Goal: Task Accomplishment & Management: Use online tool/utility

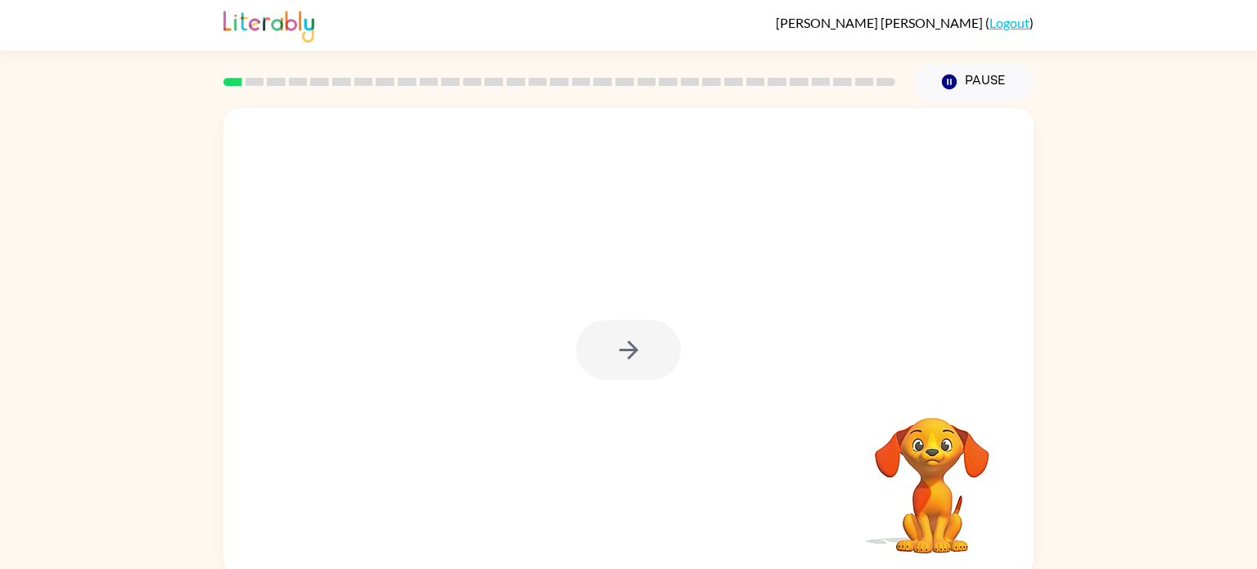
click at [622, 388] on div at bounding box center [628, 341] width 810 height 467
click at [606, 340] on button "button" at bounding box center [628, 350] width 105 height 60
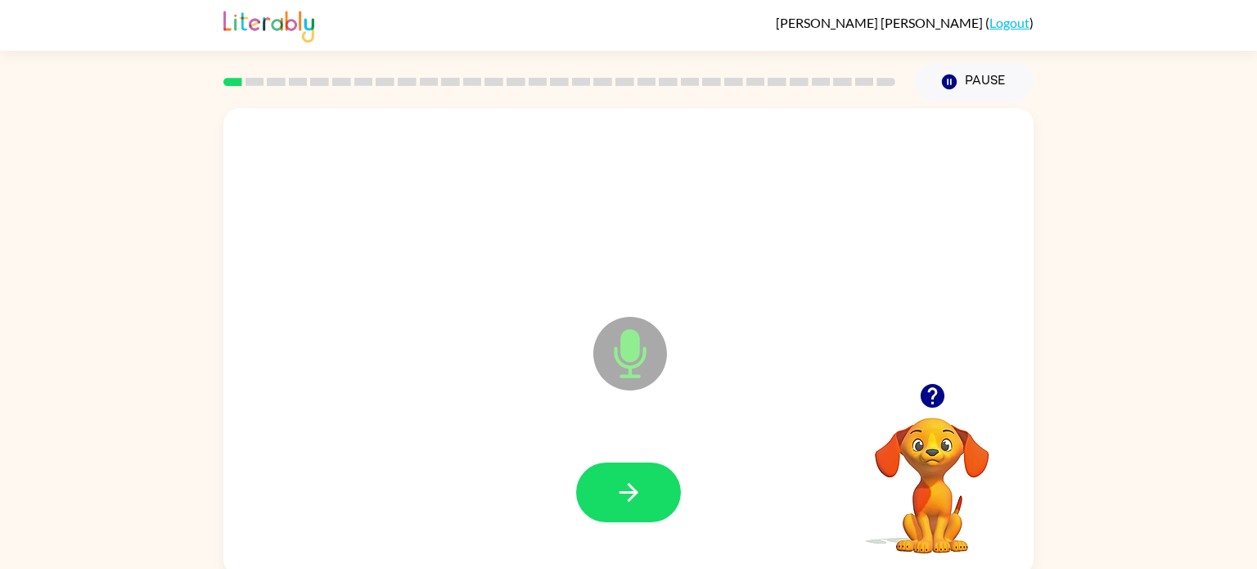
click at [606, 340] on icon at bounding box center [630, 354] width 74 height 74
click at [651, 475] on button "button" at bounding box center [628, 492] width 105 height 60
click at [625, 493] on icon "button" at bounding box center [628, 492] width 19 height 19
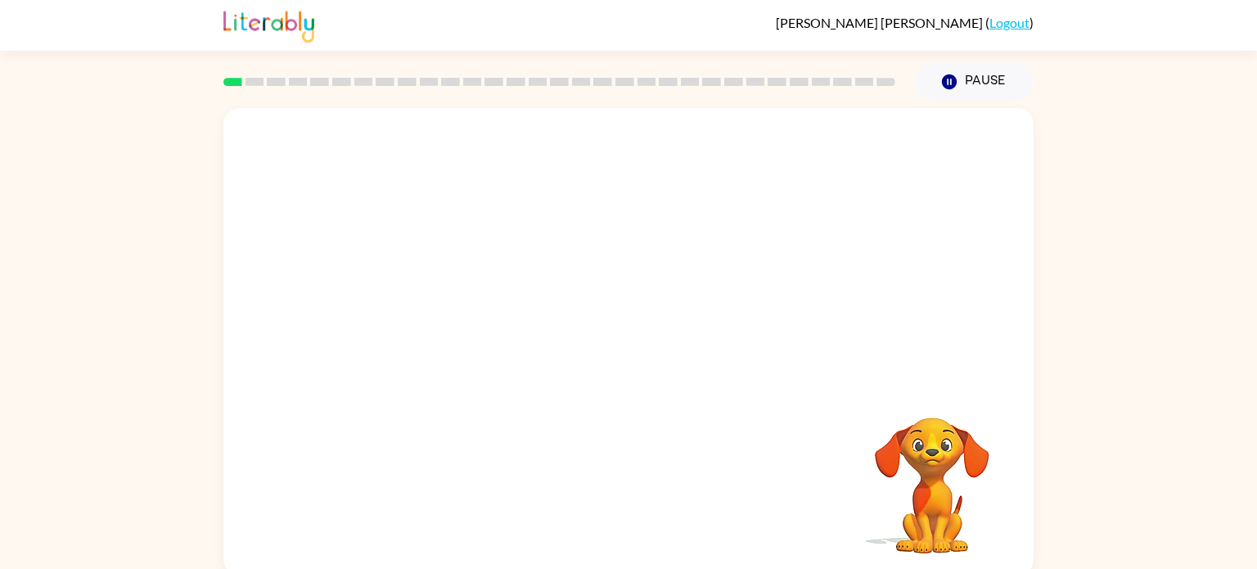
click at [625, 493] on div at bounding box center [628, 493] width 777 height 134
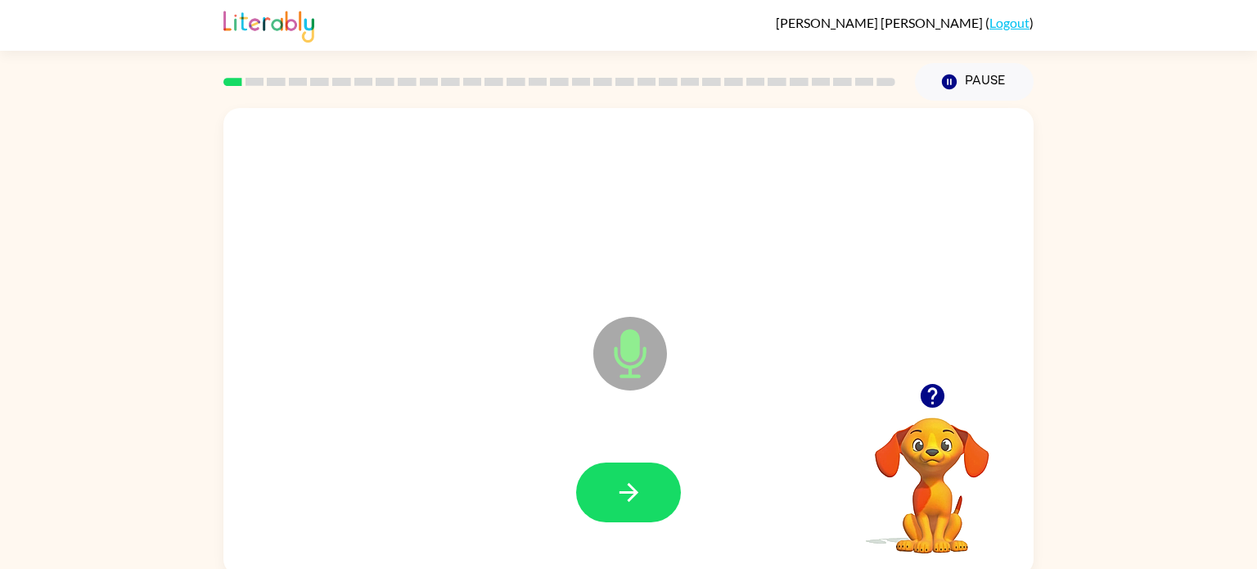
click at [625, 493] on icon "button" at bounding box center [628, 492] width 19 height 19
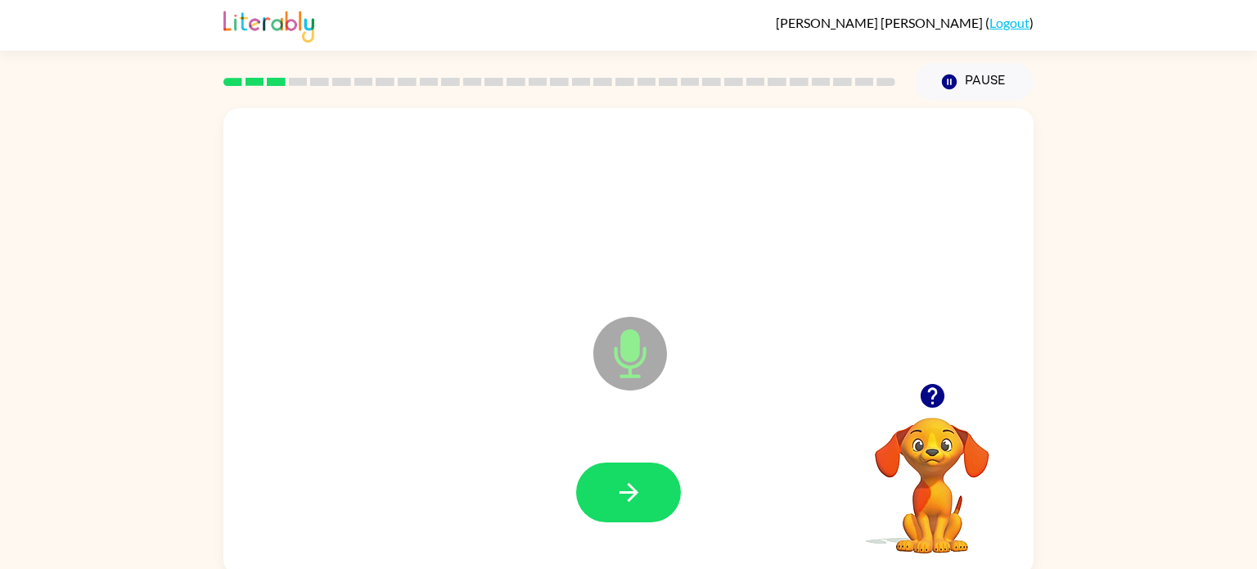
click at [625, 493] on icon "button" at bounding box center [628, 492] width 19 height 19
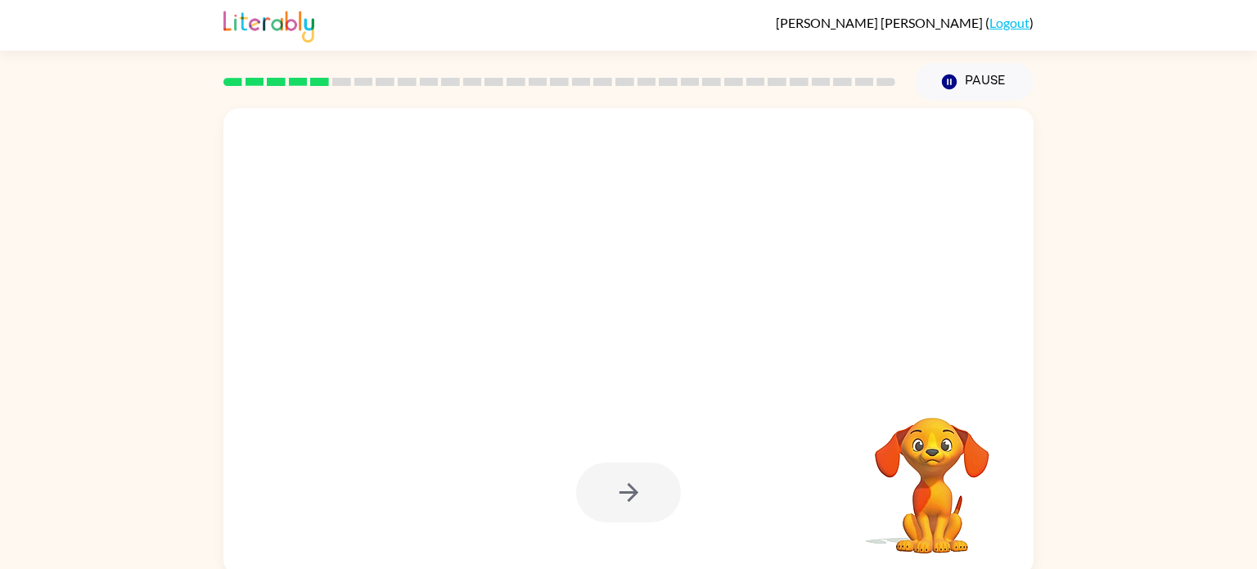
click at [625, 494] on div at bounding box center [628, 492] width 105 height 60
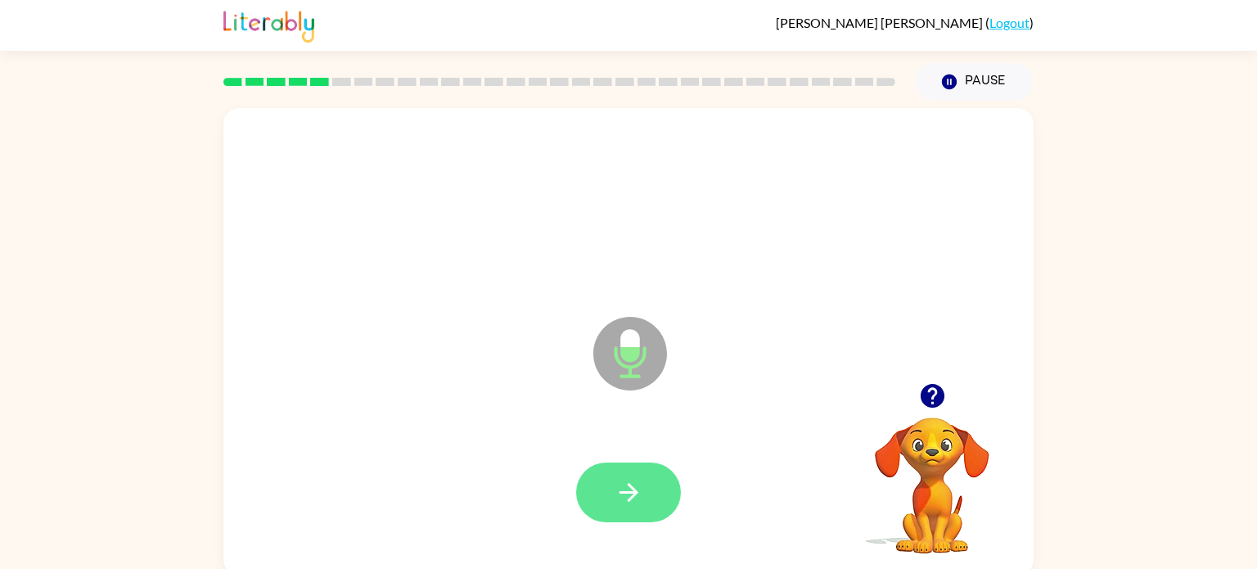
click at [613, 501] on button "button" at bounding box center [628, 492] width 105 height 60
click at [613, 501] on div at bounding box center [628, 492] width 105 height 60
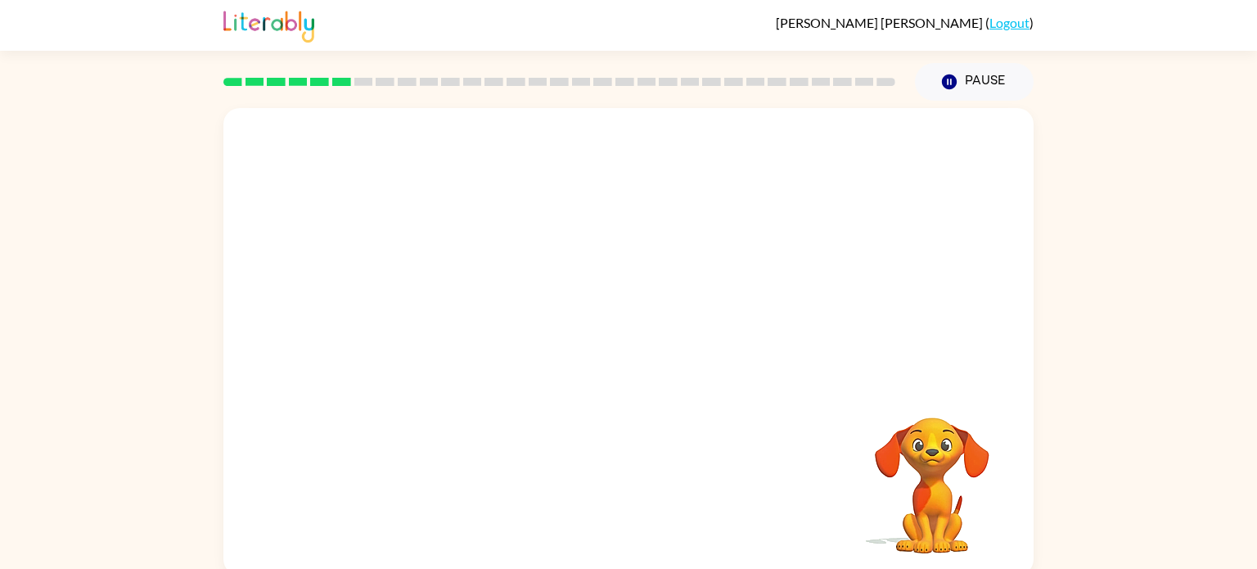
click at [613, 501] on div at bounding box center [628, 493] width 777 height 134
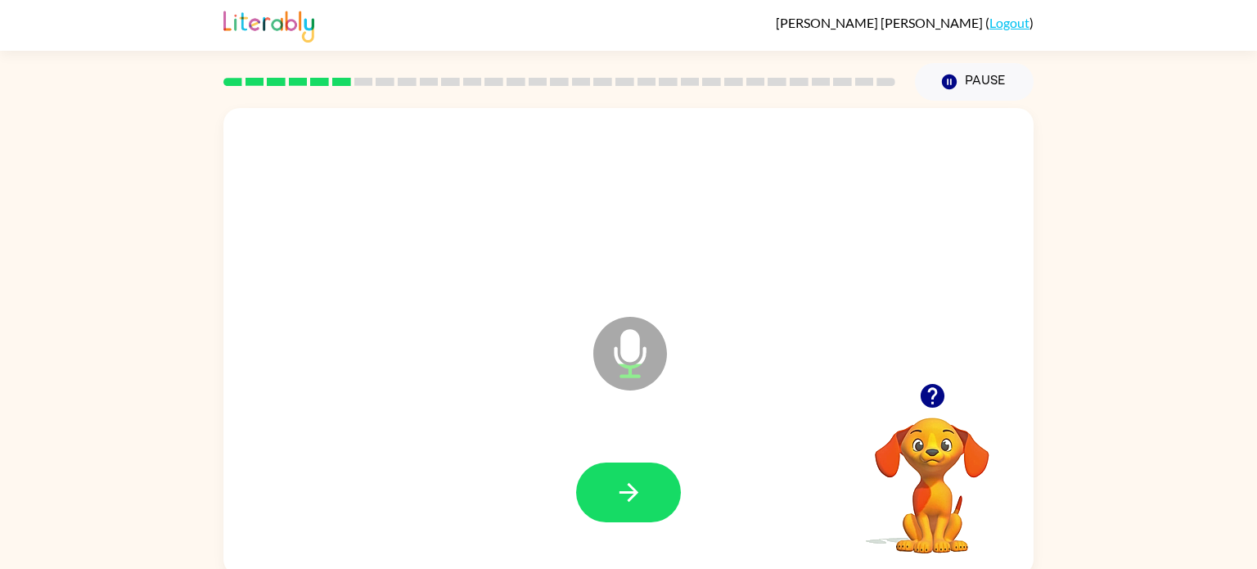
click at [613, 501] on button "button" at bounding box center [628, 492] width 105 height 60
click at [608, 504] on button "button" at bounding box center [628, 492] width 105 height 60
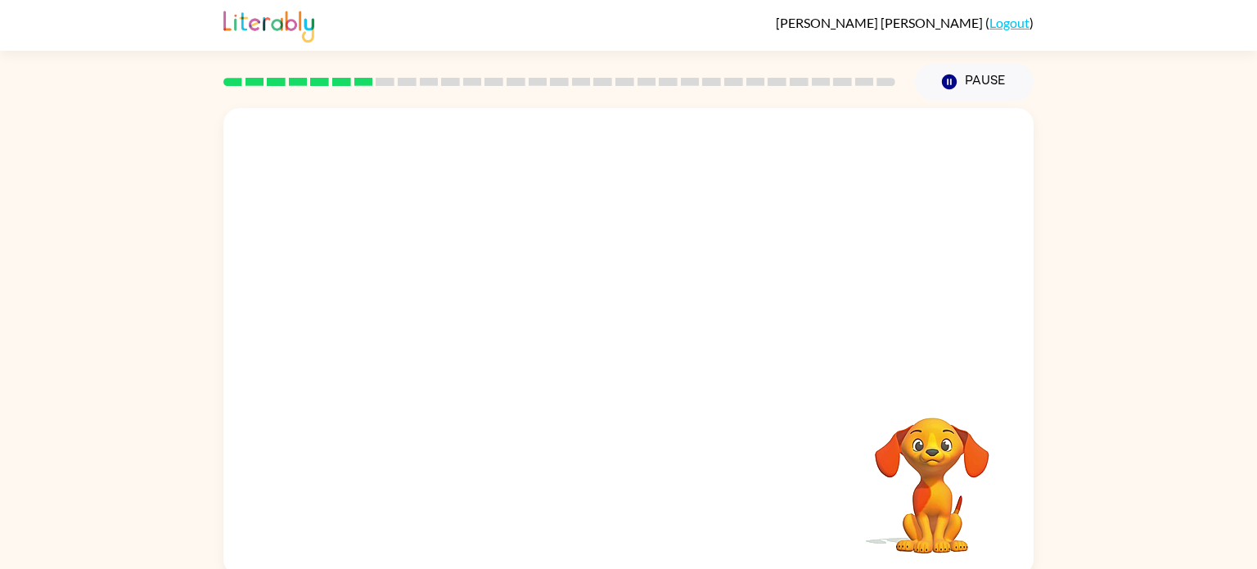
click at [602, 563] on div "Your browser must support playing .mp4 files to use Literably. Please try using…" at bounding box center [628, 341] width 810 height 467
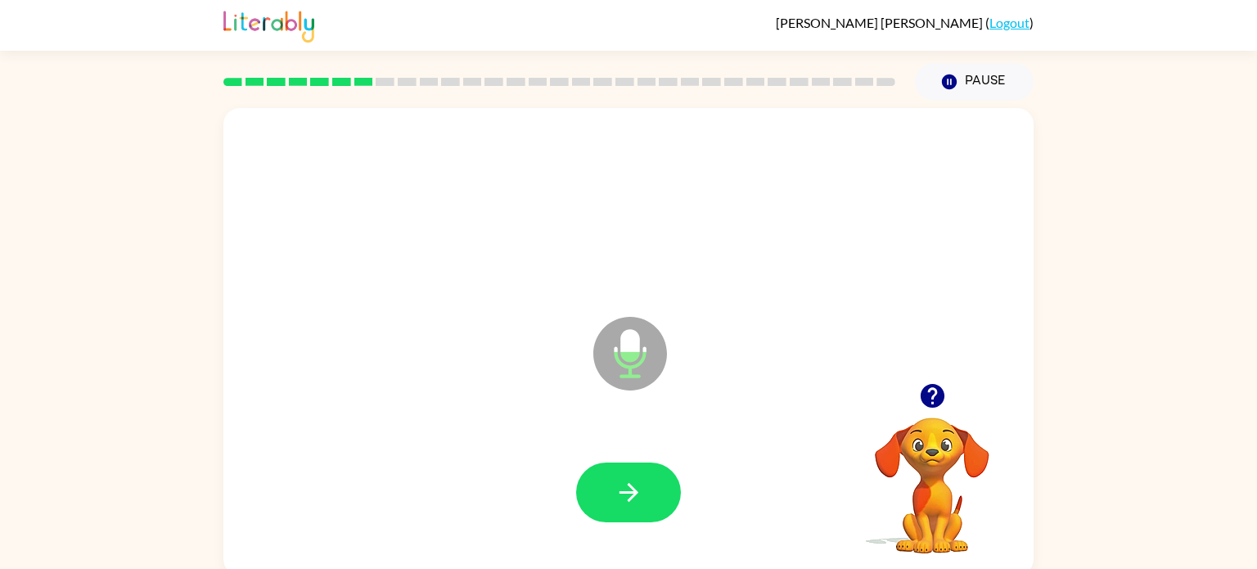
click at [940, 396] on icon "button" at bounding box center [932, 396] width 24 height 24
click at [633, 498] on icon "button" at bounding box center [629, 492] width 29 height 29
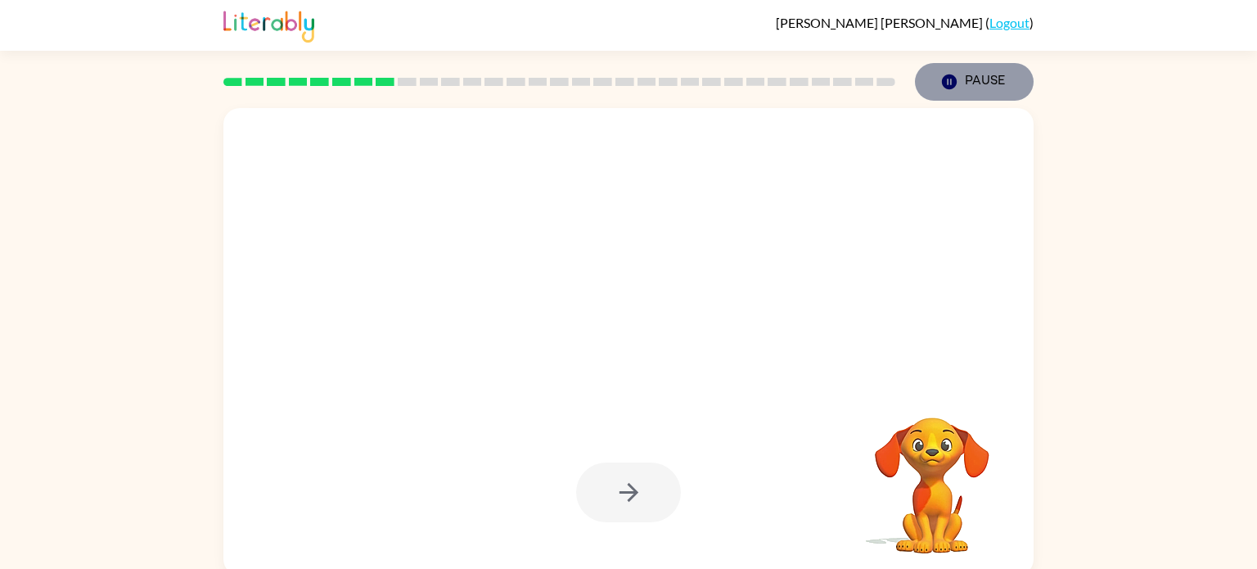
click at [927, 69] on button "Pause Pause" at bounding box center [974, 82] width 119 height 38
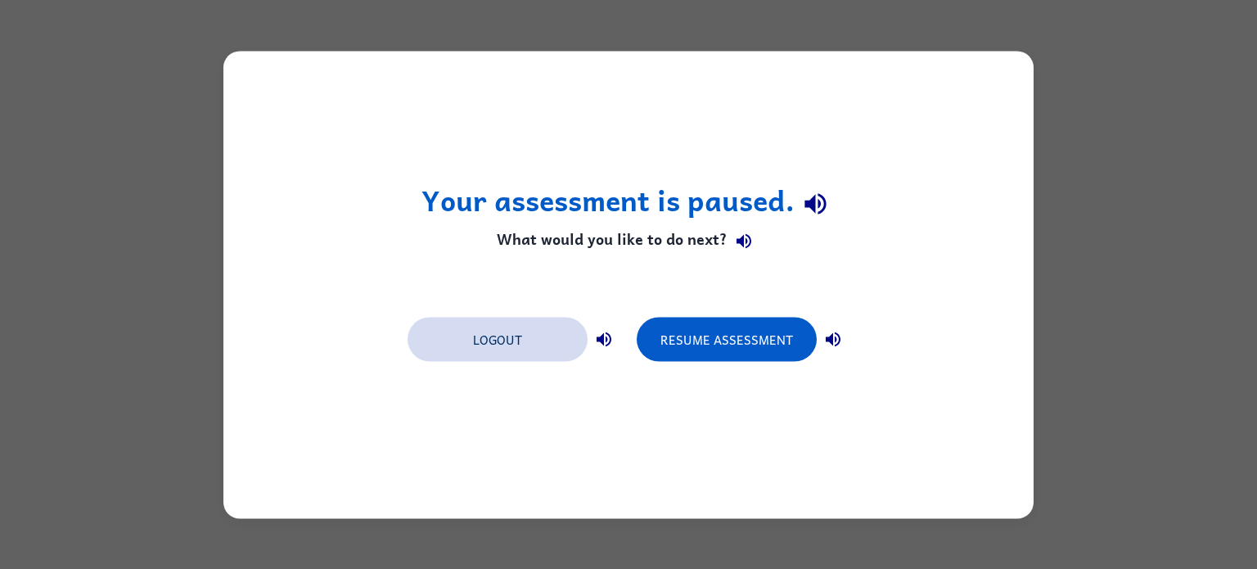
click at [557, 339] on button "Logout" at bounding box center [498, 339] width 180 height 44
